Goal: Ask a question

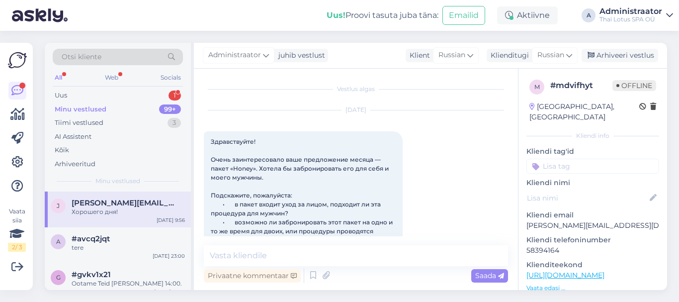
scroll to position [767, 0]
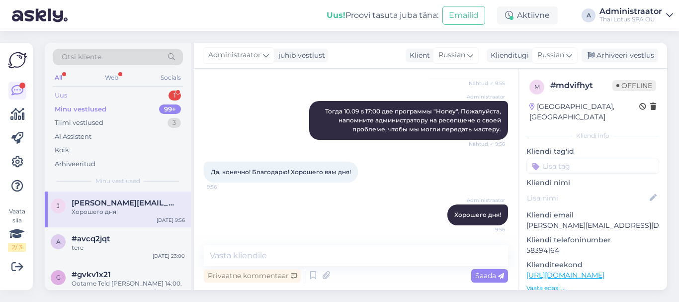
click at [145, 95] on div "Uus 1" at bounding box center [118, 96] width 130 height 14
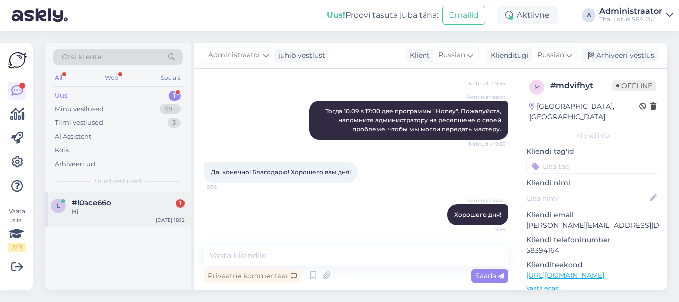
click at [159, 214] on div "Hi" at bounding box center [128, 211] width 113 height 9
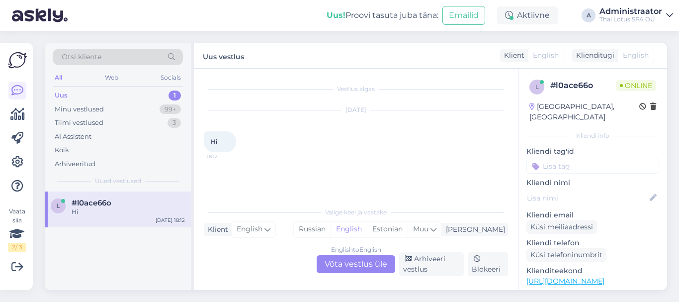
click at [323, 268] on div "English to English Võta vestlus üle" at bounding box center [356, 264] width 79 height 18
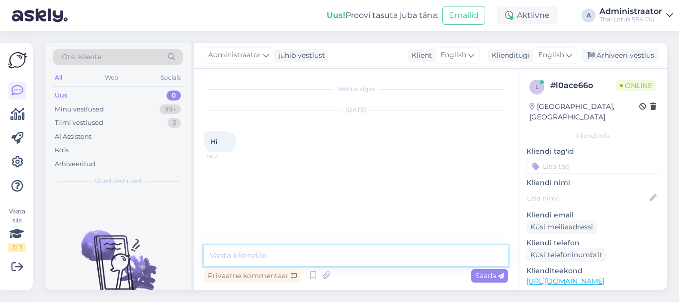
click at [283, 254] on textarea at bounding box center [356, 255] width 304 height 21
type textarea "Hi"
click at [283, 254] on textarea at bounding box center [356, 255] width 304 height 21
click at [291, 259] on textarea at bounding box center [356, 255] width 304 height 21
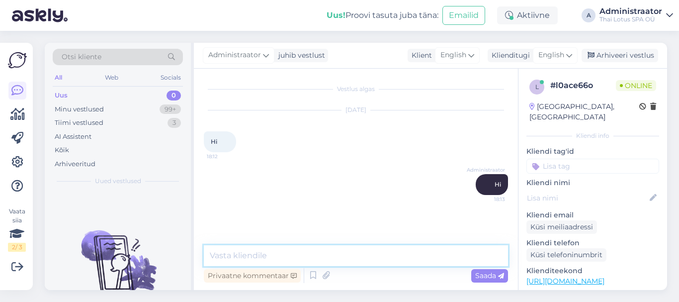
click at [291, 259] on textarea at bounding box center [356, 255] width 304 height 21
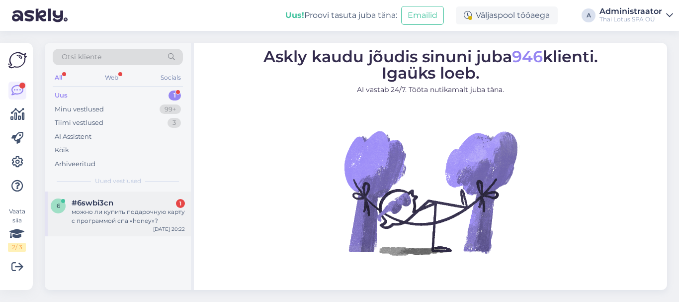
click at [148, 221] on div "можно ли купить подарочную карту с программой спа «honey»?" at bounding box center [128, 216] width 113 height 18
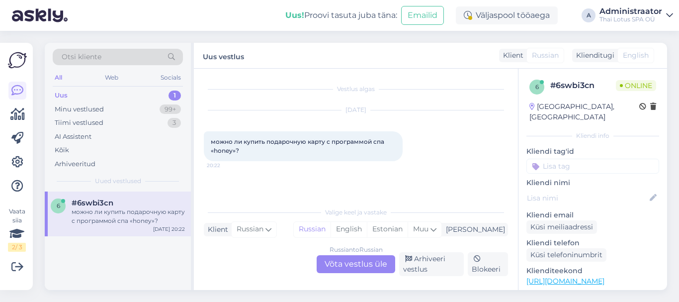
click at [296, 172] on div "Vestlus algas Sep 3 2025 можно ли купить подарочную карту с программой спа «hon…" at bounding box center [360, 136] width 313 height 114
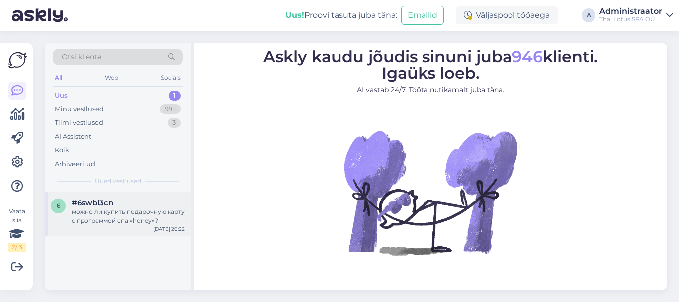
click at [138, 212] on div "можно ли купить подарочную карту с программой спа «honey»?" at bounding box center [128, 216] width 113 height 18
